Goal: Task Accomplishment & Management: Manage account settings

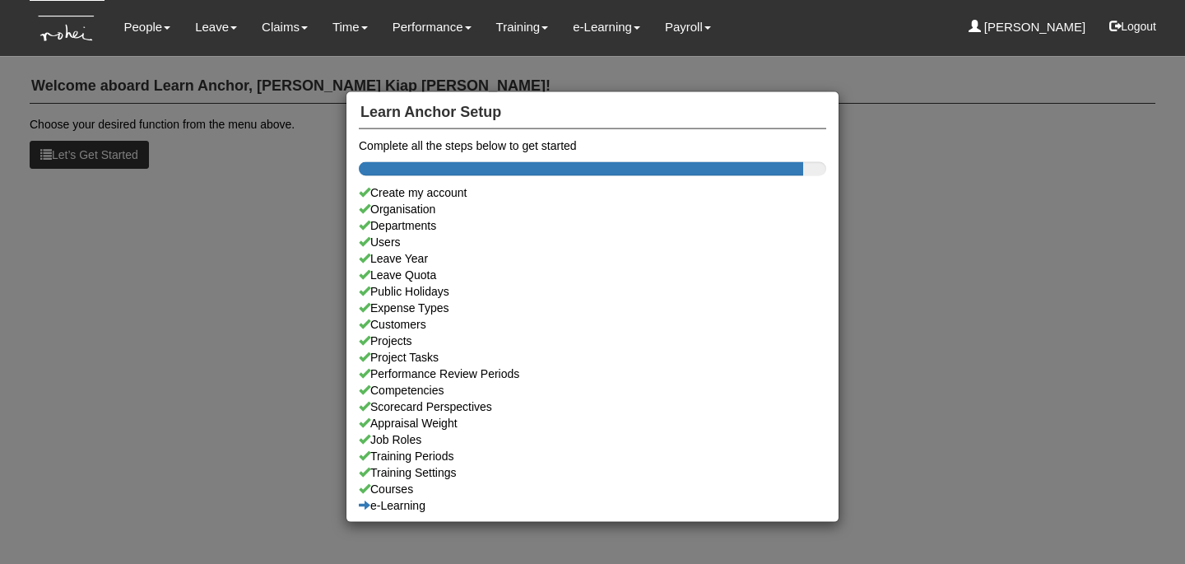
click at [110, 30] on div "Learn Anchor Setup Complete all the steps below to get started Create my accoun…" at bounding box center [592, 282] width 1185 height 564
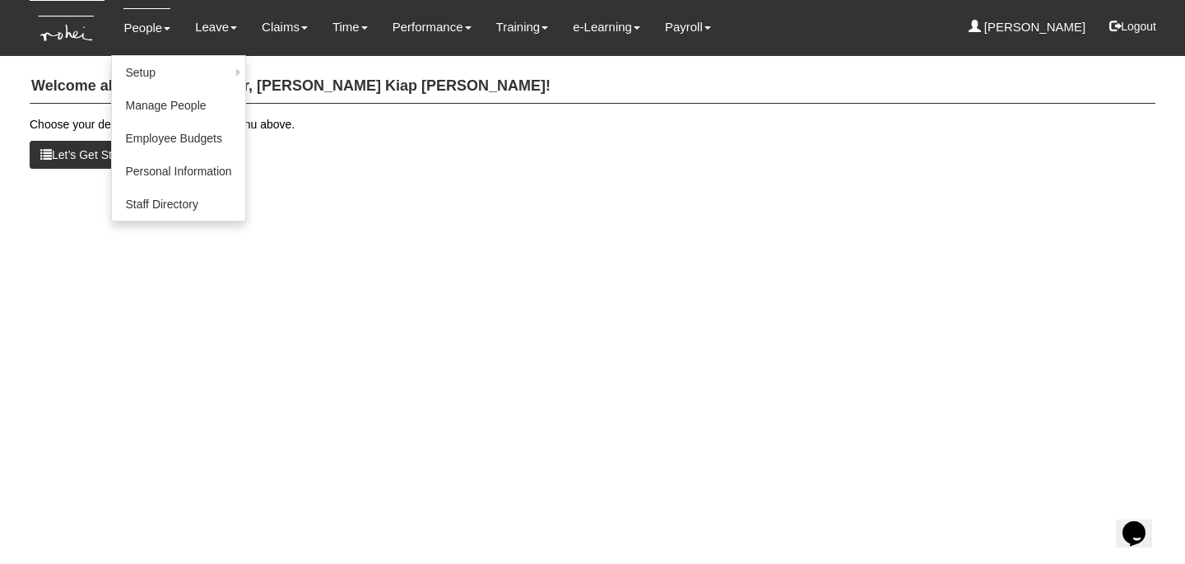
click at [142, 30] on link "People" at bounding box center [146, 27] width 47 height 39
click at [160, 97] on link "Manage People" at bounding box center [178, 105] width 132 height 33
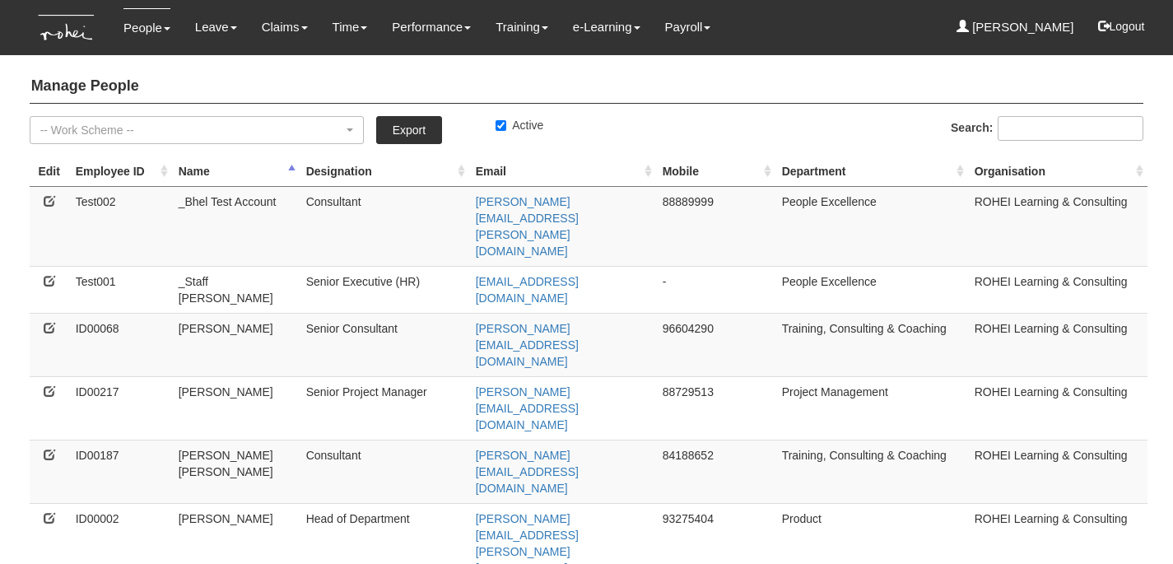
select select "50"
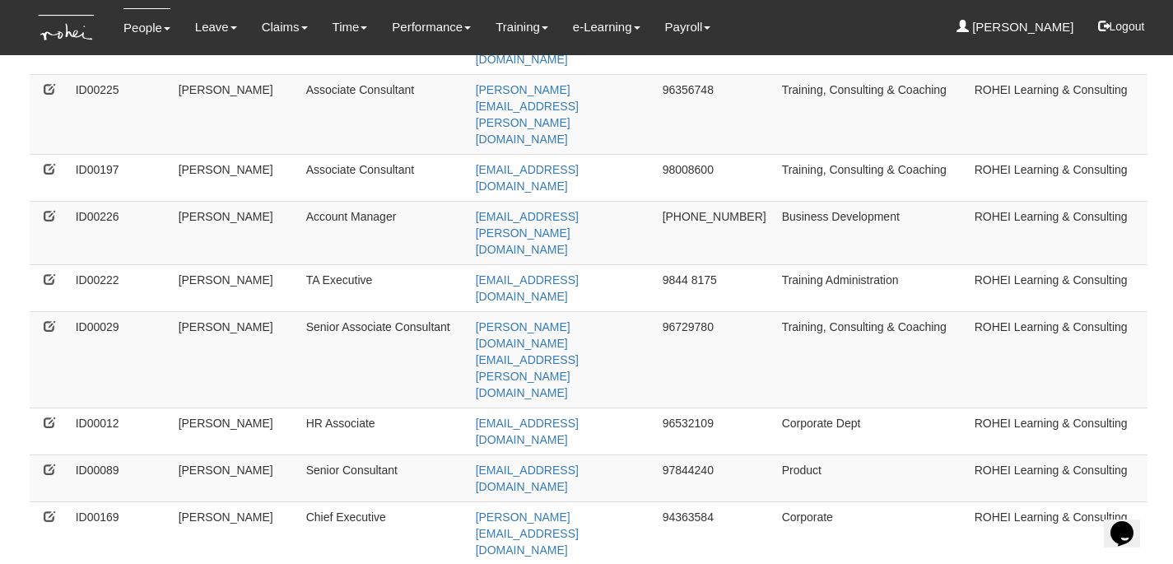
scroll to position [640, 0]
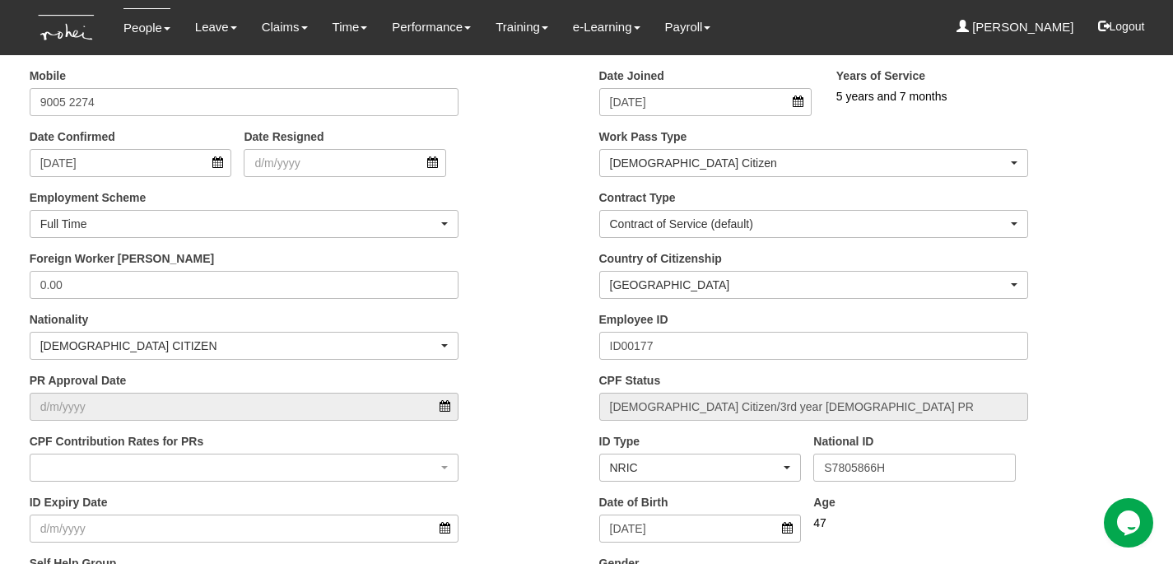
scroll to position [451, 0]
